Goal: Task Accomplishment & Management: Manage account settings

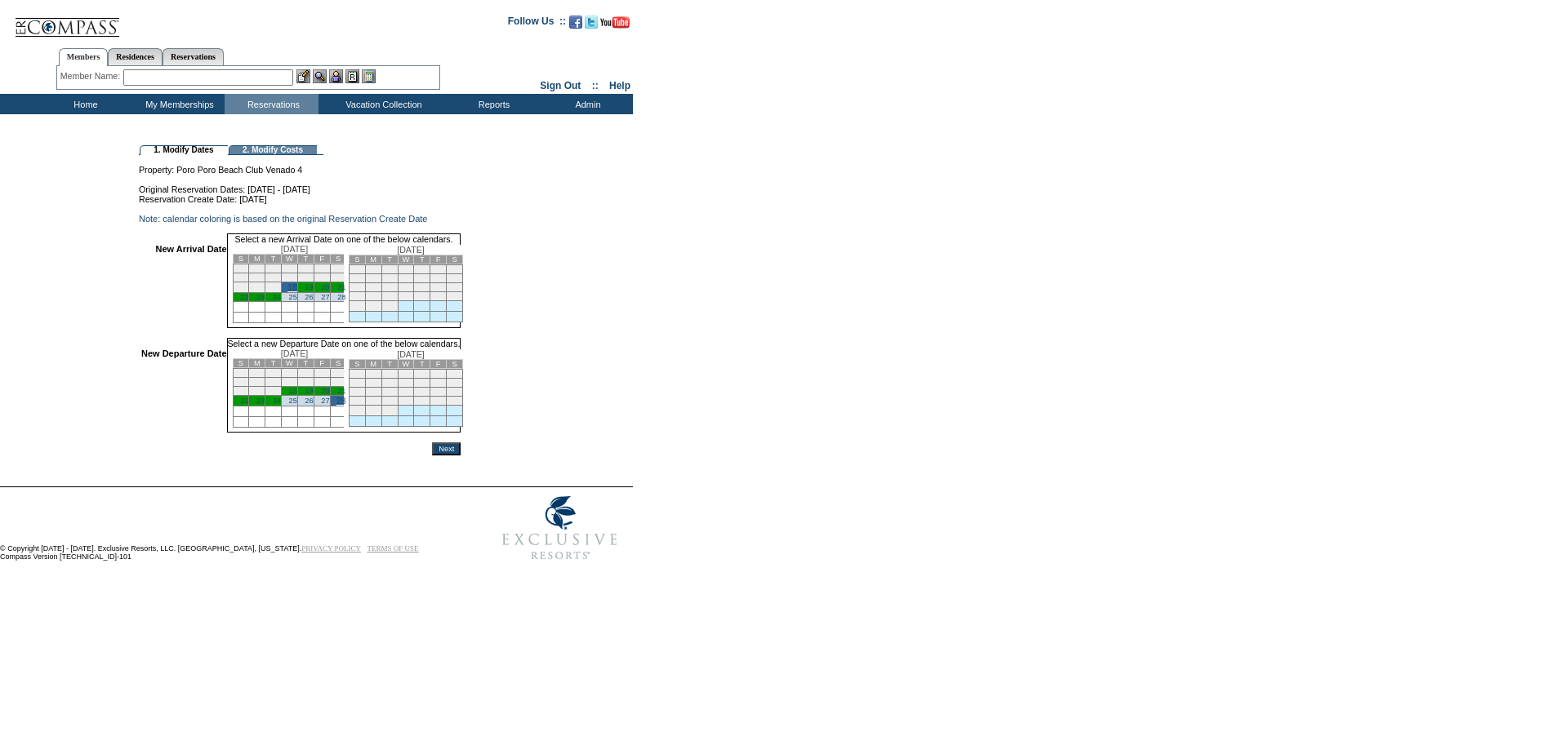
click at [460, 456] on input "Next" at bounding box center [446, 449] width 29 height 13
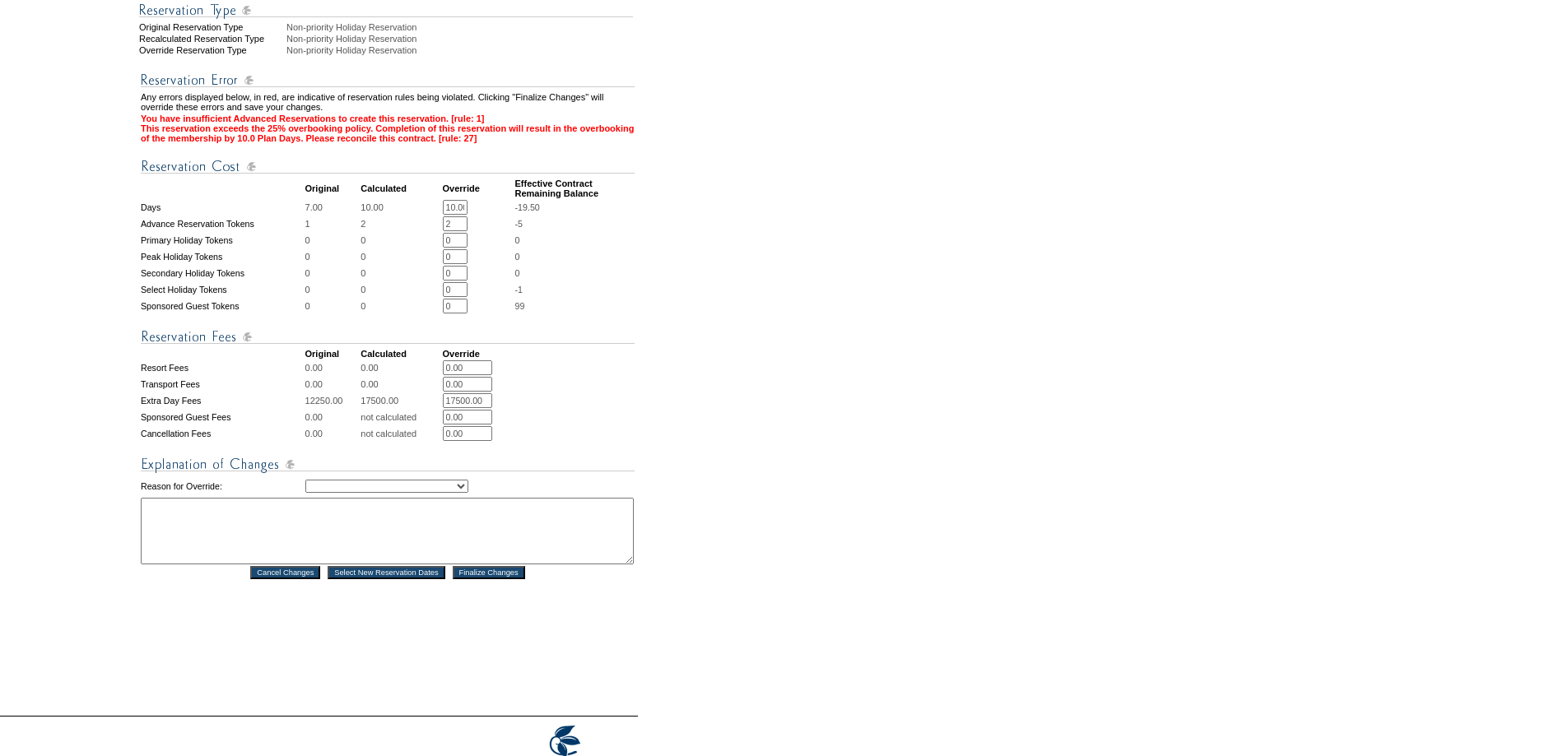
scroll to position [494, 0]
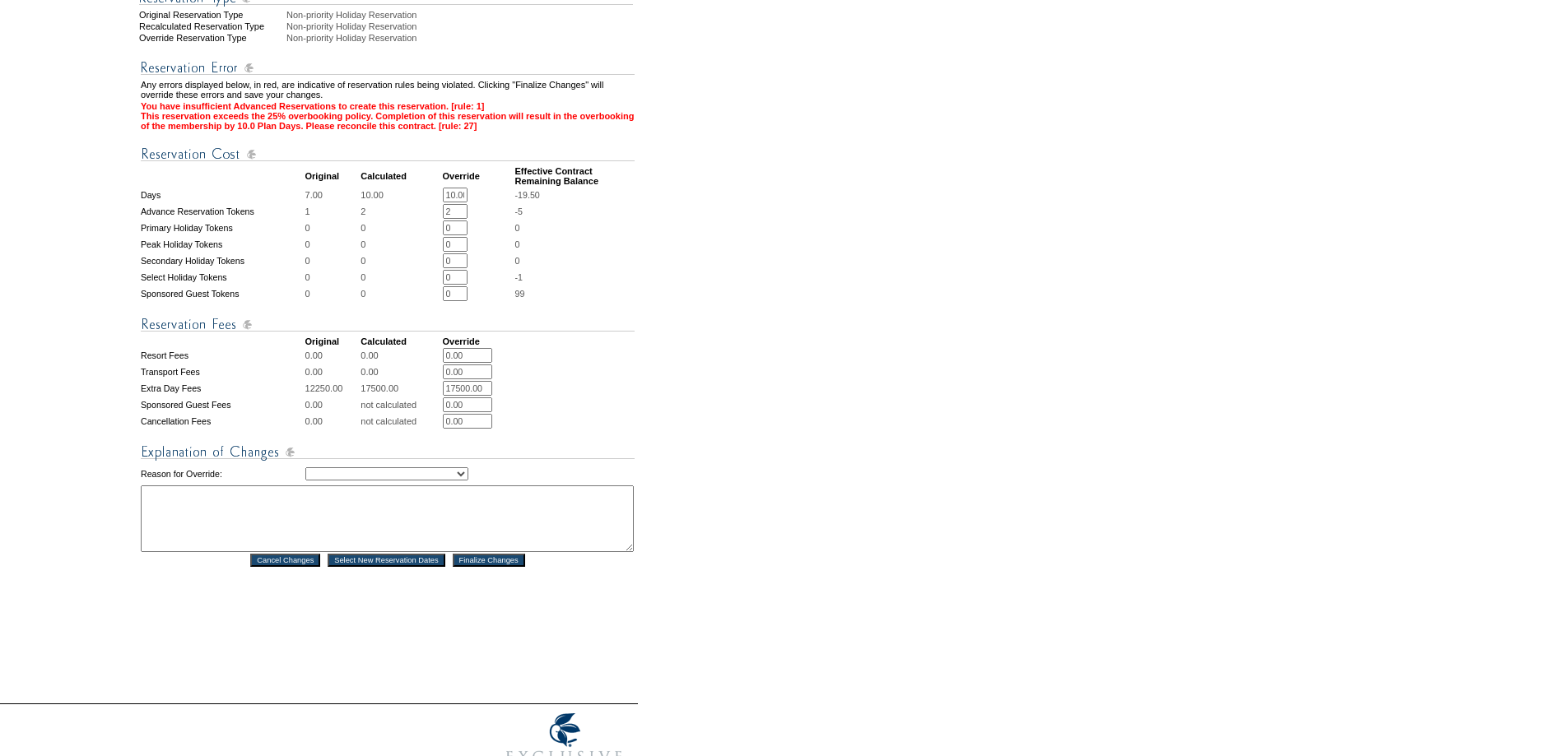
click at [469, 480] on select "Creating Continuous Stay Days Rebooked After Cancellation Editing Occupant Expe…" at bounding box center [387, 474] width 163 height 14
select select "1042"
click at [305, 480] on select "Creating Continuous Stay Days Rebooked After Cancellation Editing Occupant Expe…" at bounding box center [387, 474] width 163 height 14
click at [370, 552] on textarea at bounding box center [387, 519] width 493 height 67
drag, startPoint x: 245, startPoint y: 546, endPoint x: 256, endPoint y: 560, distance: 17.8
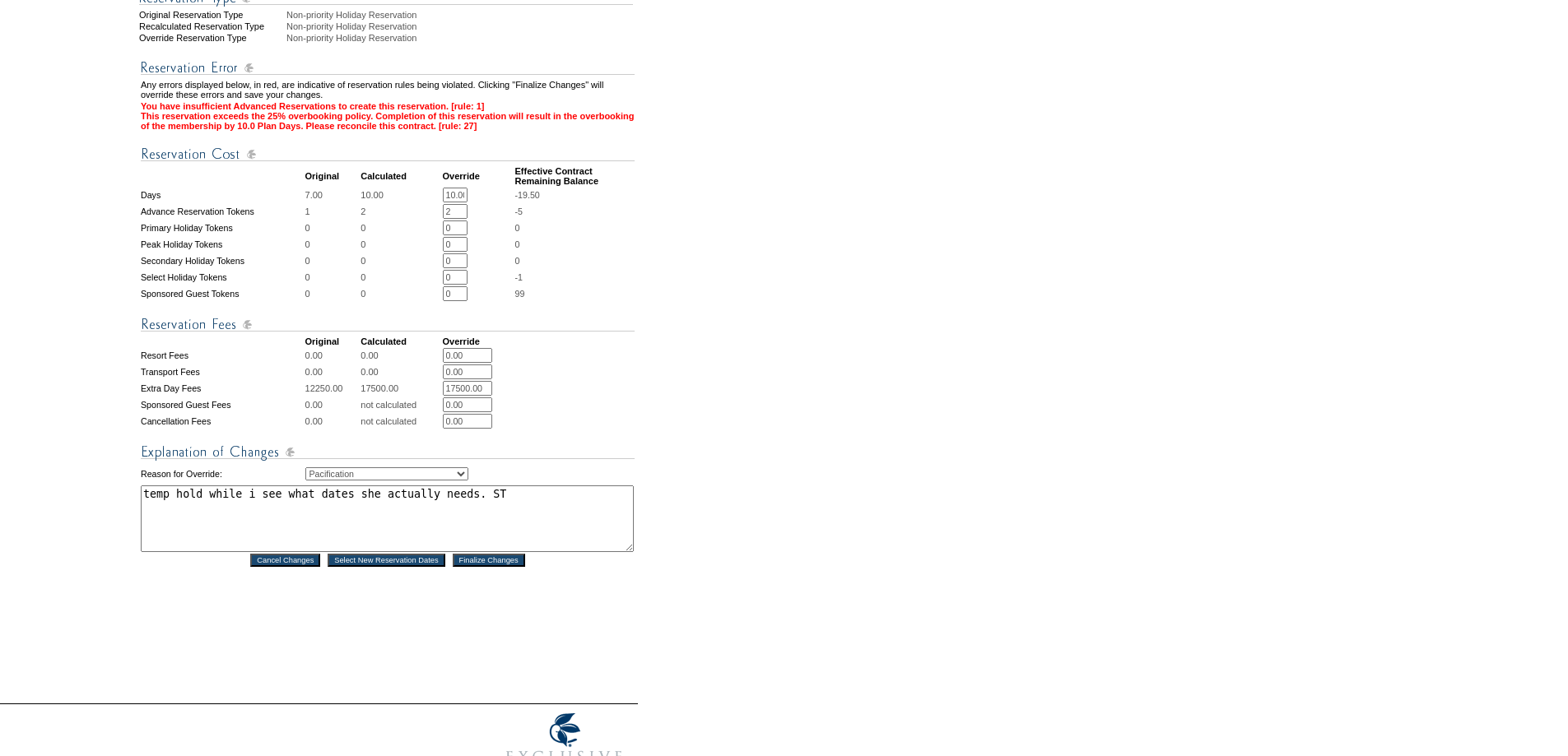
click at [246, 546] on textarea "temp hold while i see what dates she actually needs. ST" at bounding box center [387, 519] width 493 height 67
type textarea "temp hold while I see what dates she actually needs. ST"
click at [509, 567] on input "Finalize Changes" at bounding box center [488, 560] width 72 height 14
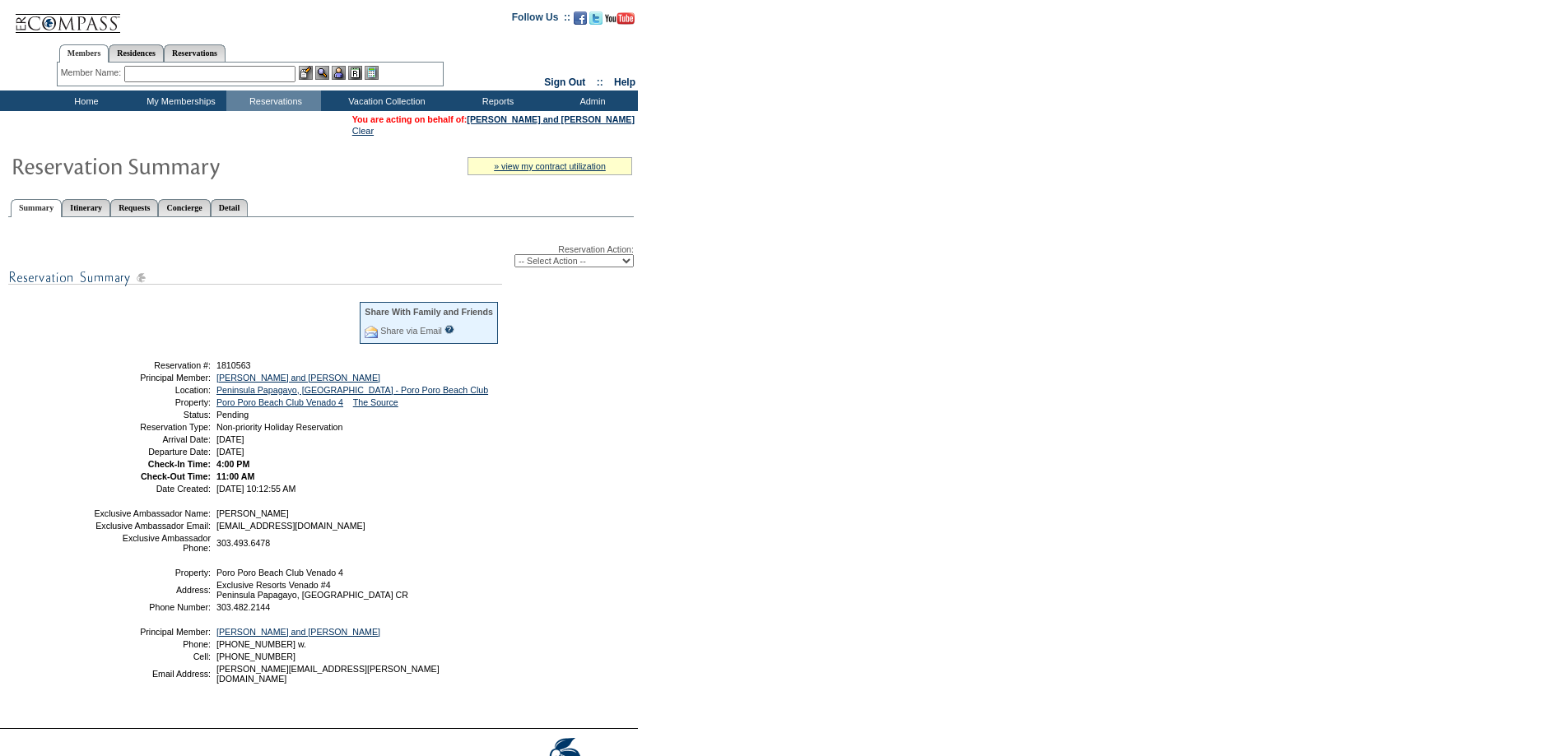
drag, startPoint x: 354, startPoint y: 463, endPoint x: 128, endPoint y: 387, distance: 238.4
click at [128, 387] on tbody "Share With Family and Friends Share via Email Share Reservation Information Ple…" at bounding box center [296, 396] width 406 height 193
copy tbody "Principal Member: [PERSON_NAME] and [PERSON_NAME] Location: [GEOGRAPHIC_DATA], …"
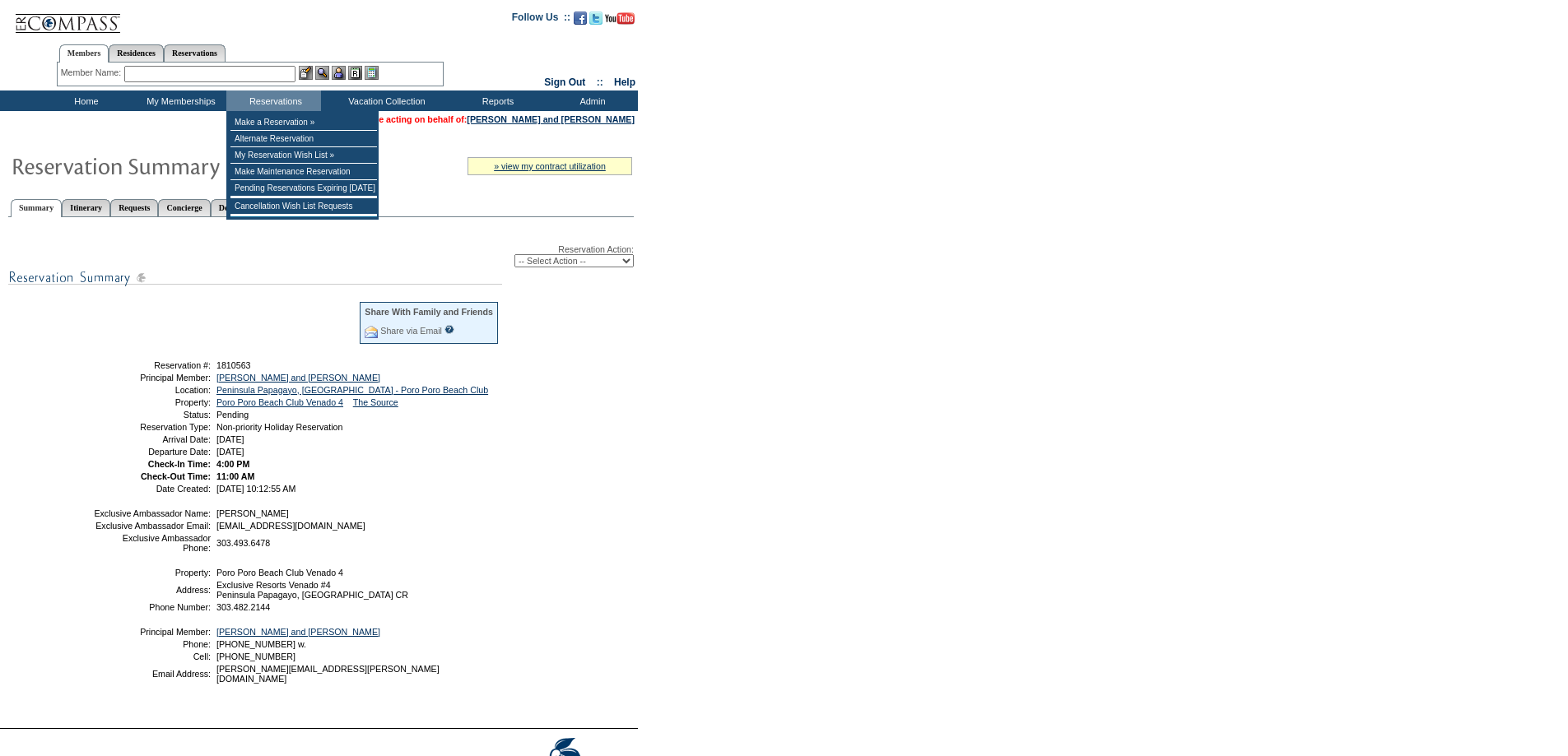
click at [267, 72] on input "text" at bounding box center [210, 74] width 171 height 16
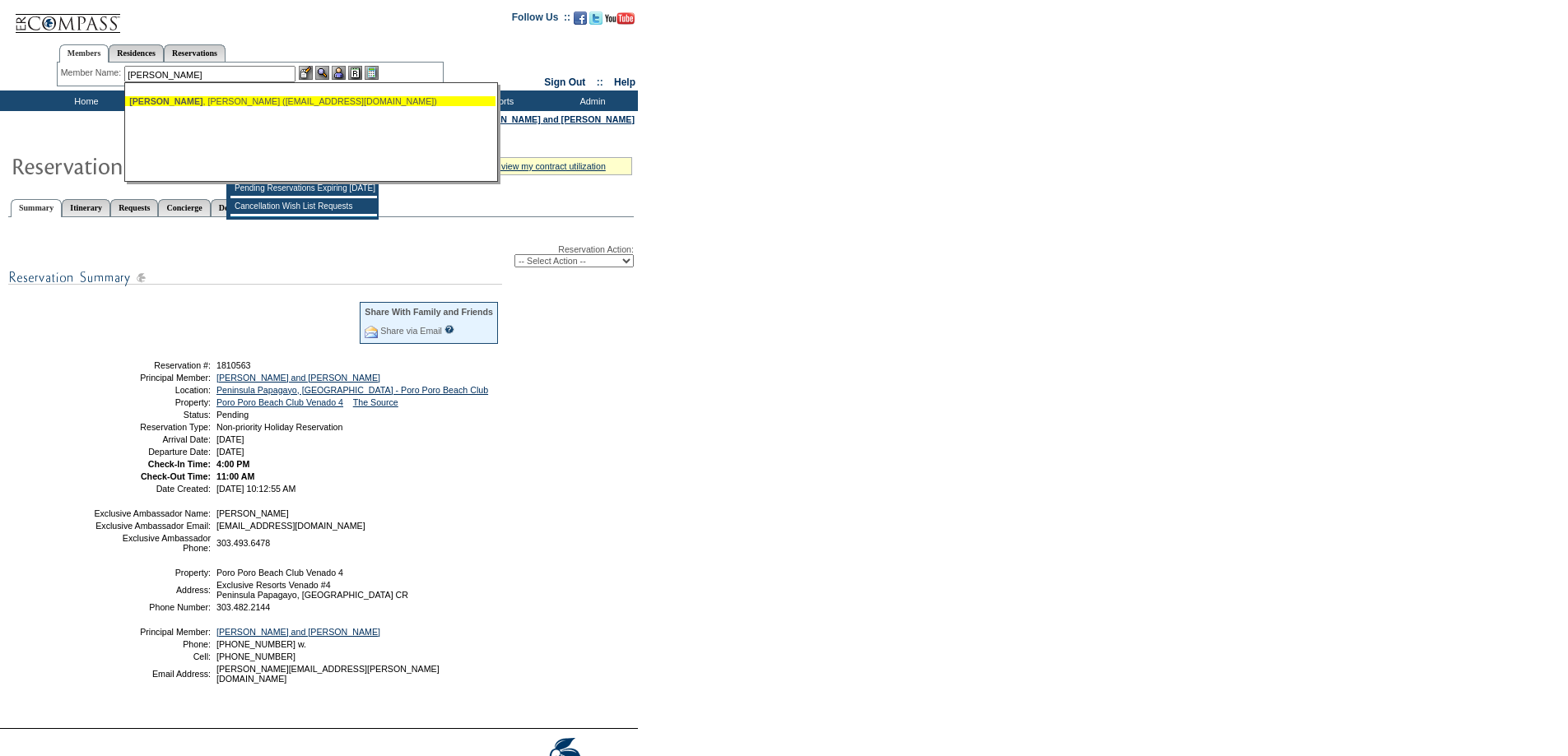
click at [184, 100] on div "[PERSON_NAME] ([EMAIL_ADDRESS][DOMAIN_NAME])" at bounding box center [310, 101] width 362 height 10
type input "[PERSON_NAME] ([EMAIL_ADDRESS][DOMAIN_NAME])"
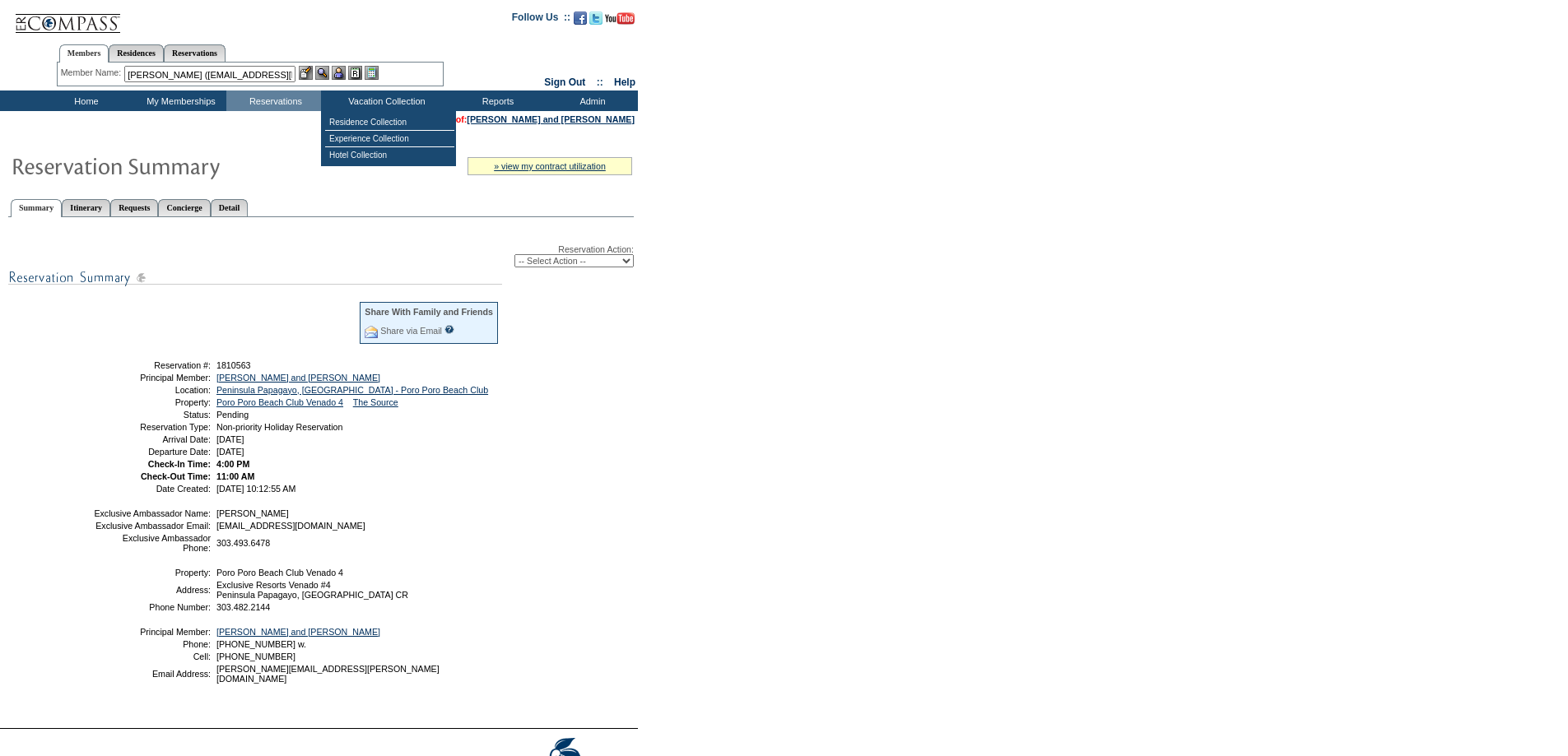
click at [339, 72] on img at bounding box center [339, 73] width 14 height 14
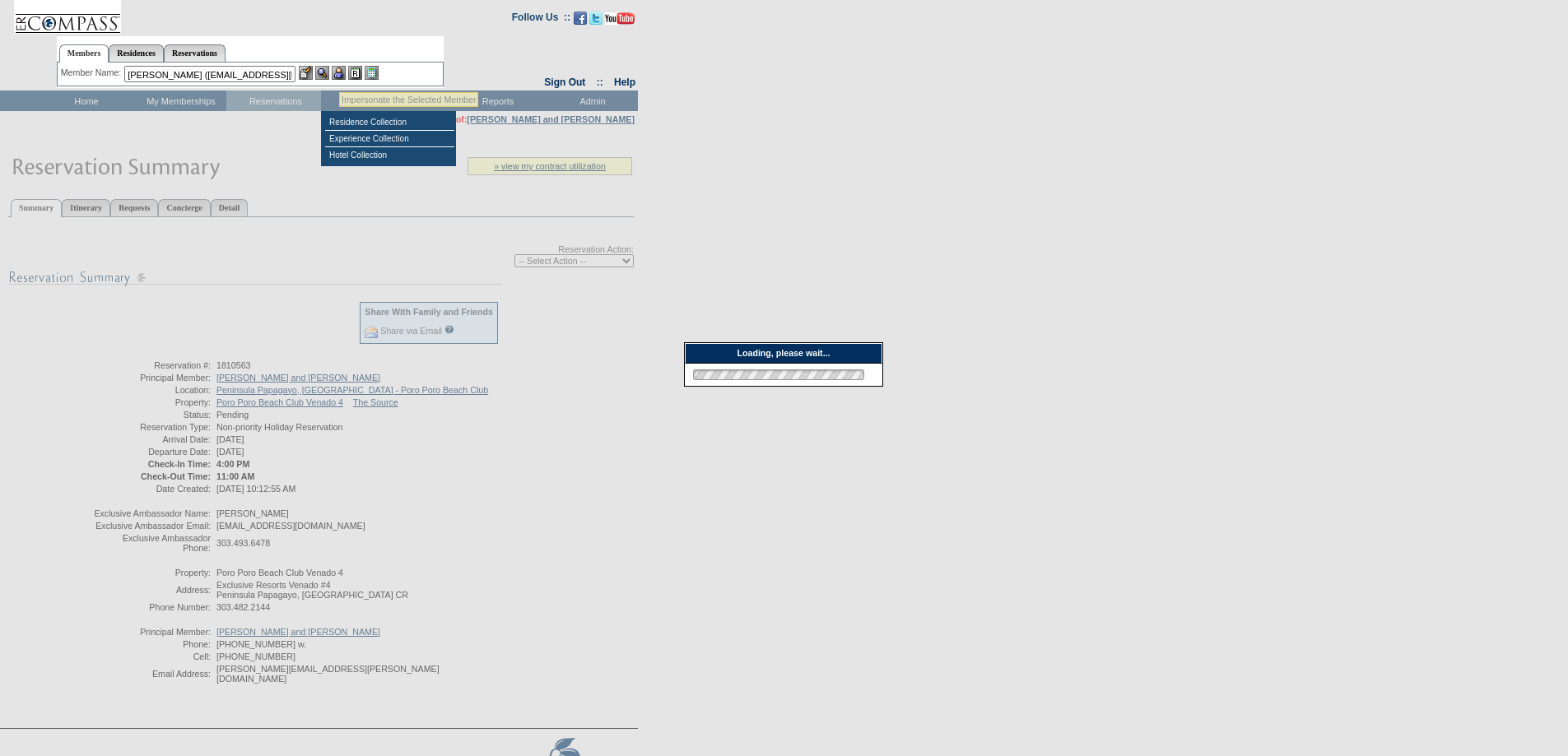
click at [326, 71] on img at bounding box center [323, 73] width 14 height 14
